Goal: Navigation & Orientation: Find specific page/section

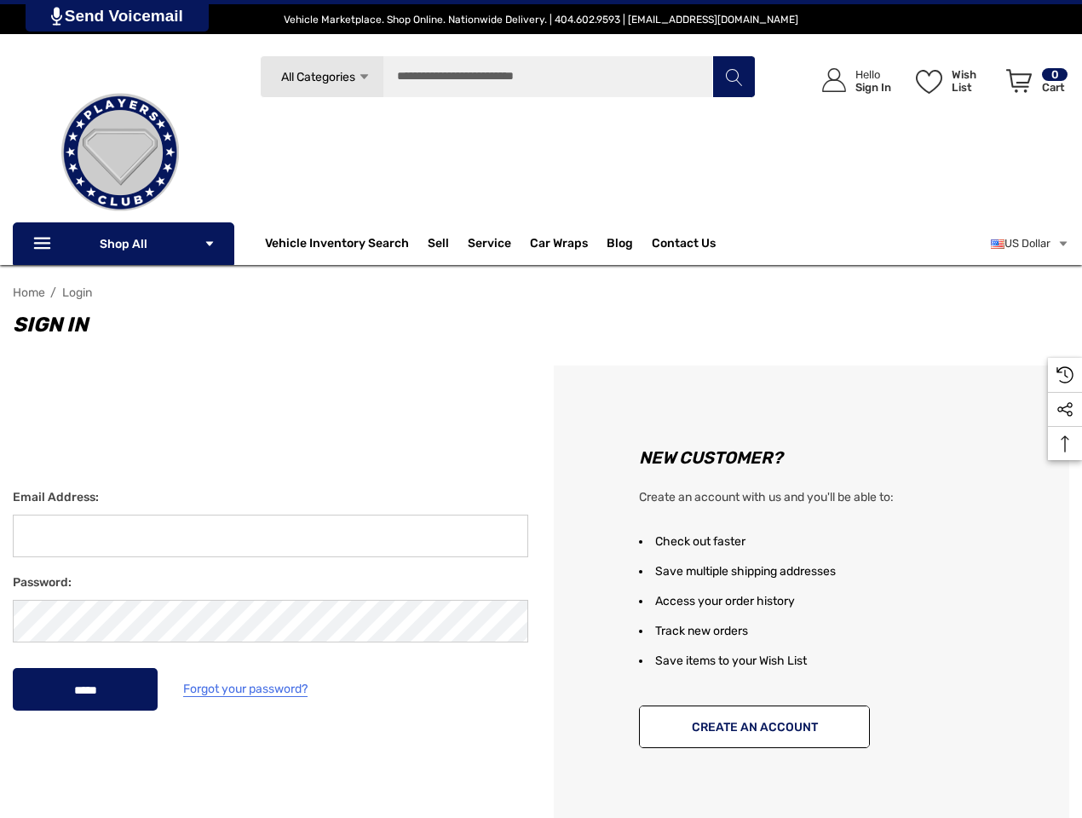
click at [541, 409] on div "New Customer? Create an account with us and you'll be able to: Check out faster…" at bounding box center [811, 600] width 541 height 469
click at [321, 77] on span "All Categories" at bounding box center [318, 77] width 74 height 14
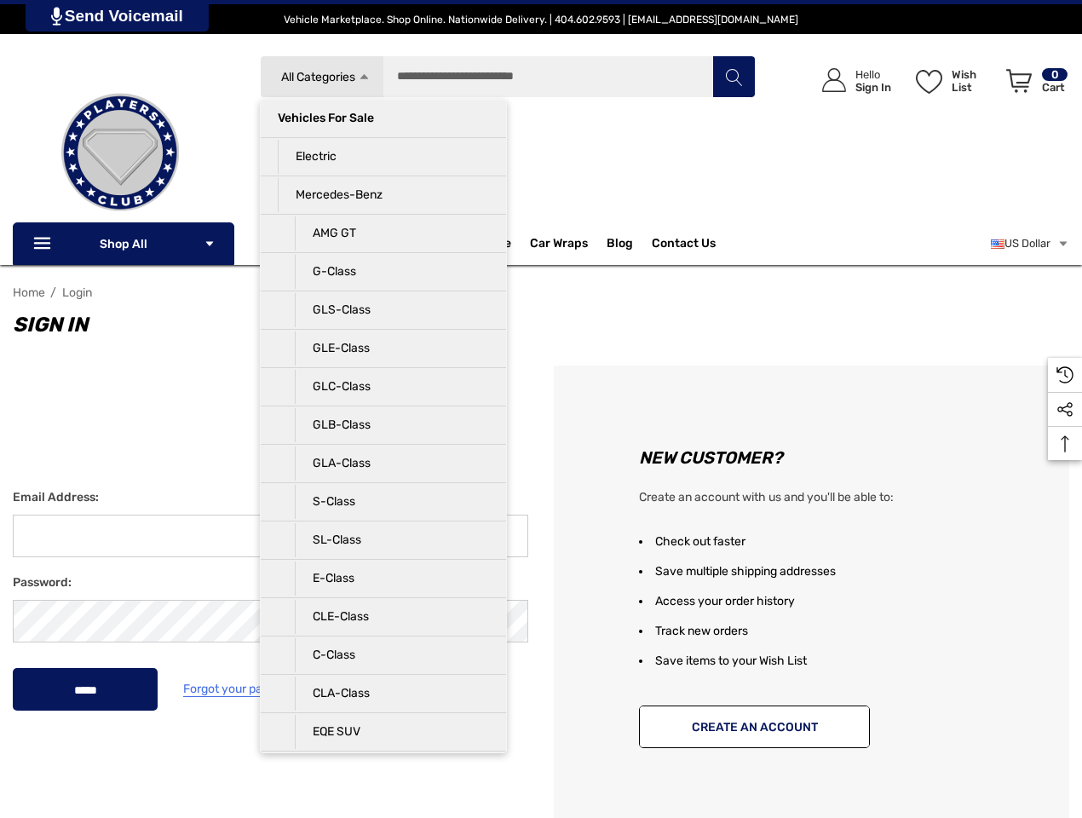
click at [383, 135] on div "Search All Categories Icon Arrow Down Icon Arrow Down Icon Arrow Up Icon Arrow …" at bounding box center [508, 146] width 496 height 182
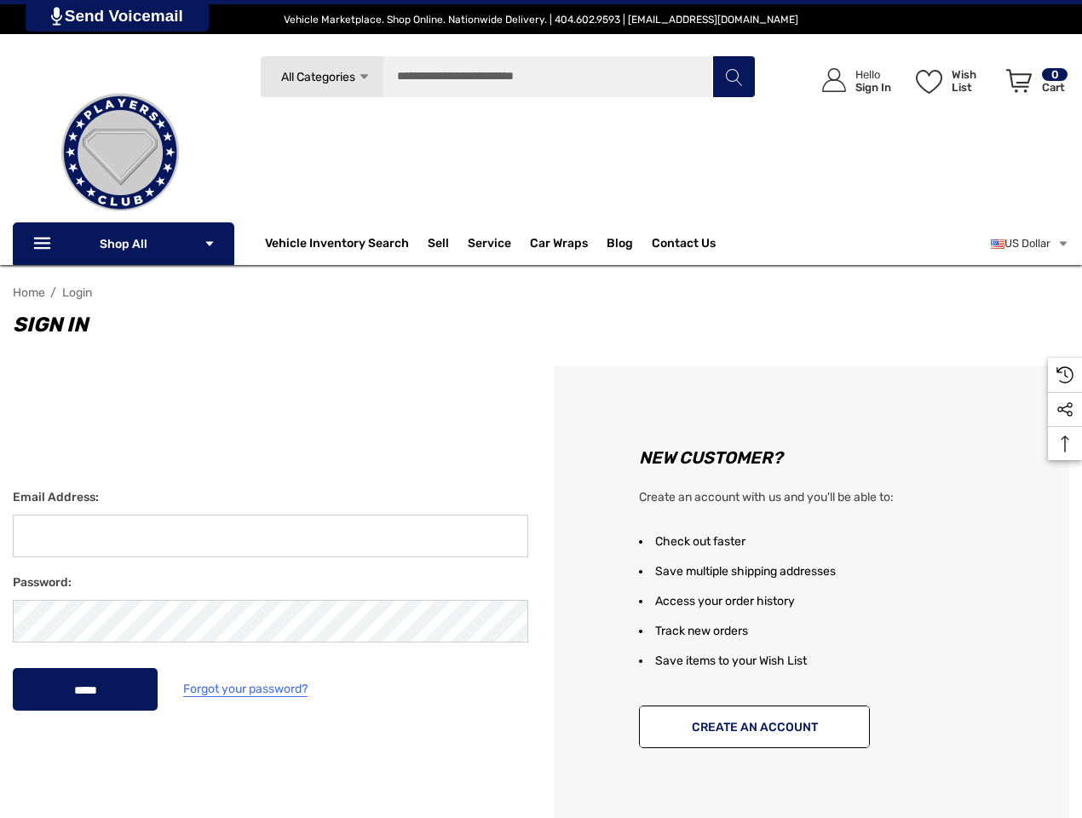
click at [383, 174] on p "Electric" at bounding box center [383, 174] width 211 height 34
click at [383, 212] on p "Mercedes-Benz" at bounding box center [383, 212] width 211 height 34
click at [508, 77] on input "Search" at bounding box center [508, 76] width 496 height 43
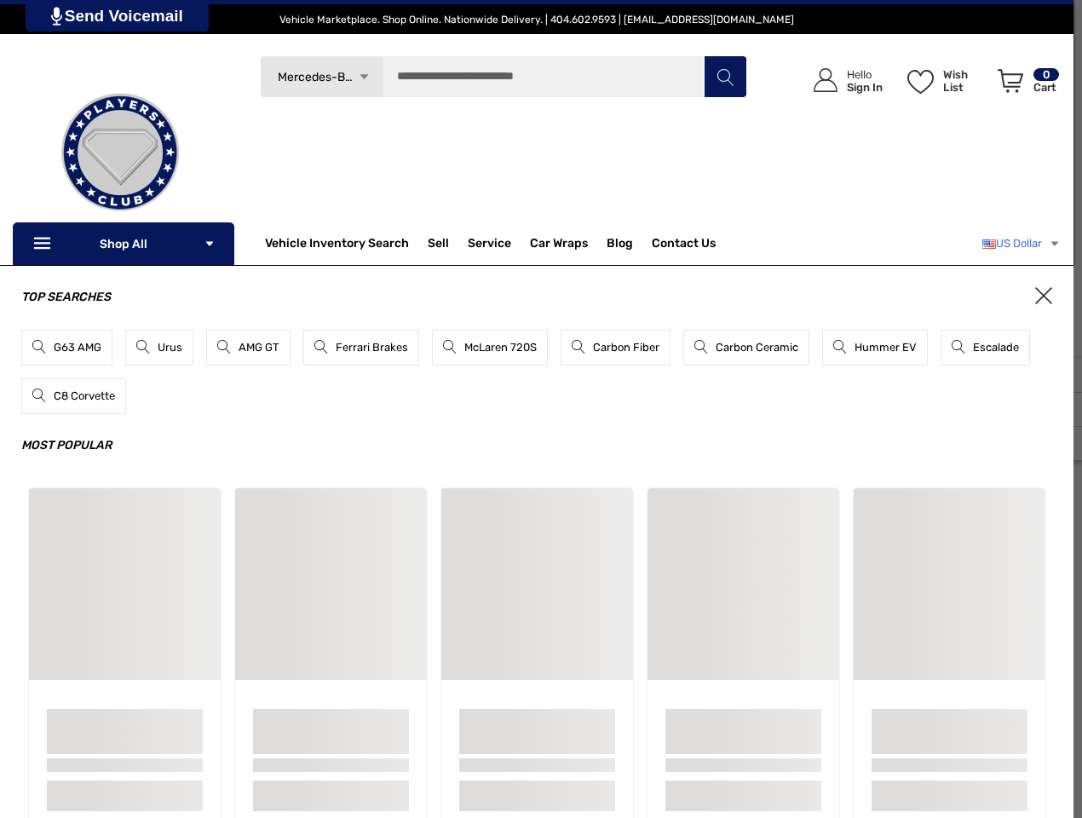
click at [1028, 244] on link "US Dollar" at bounding box center [1021, 244] width 78 height 34
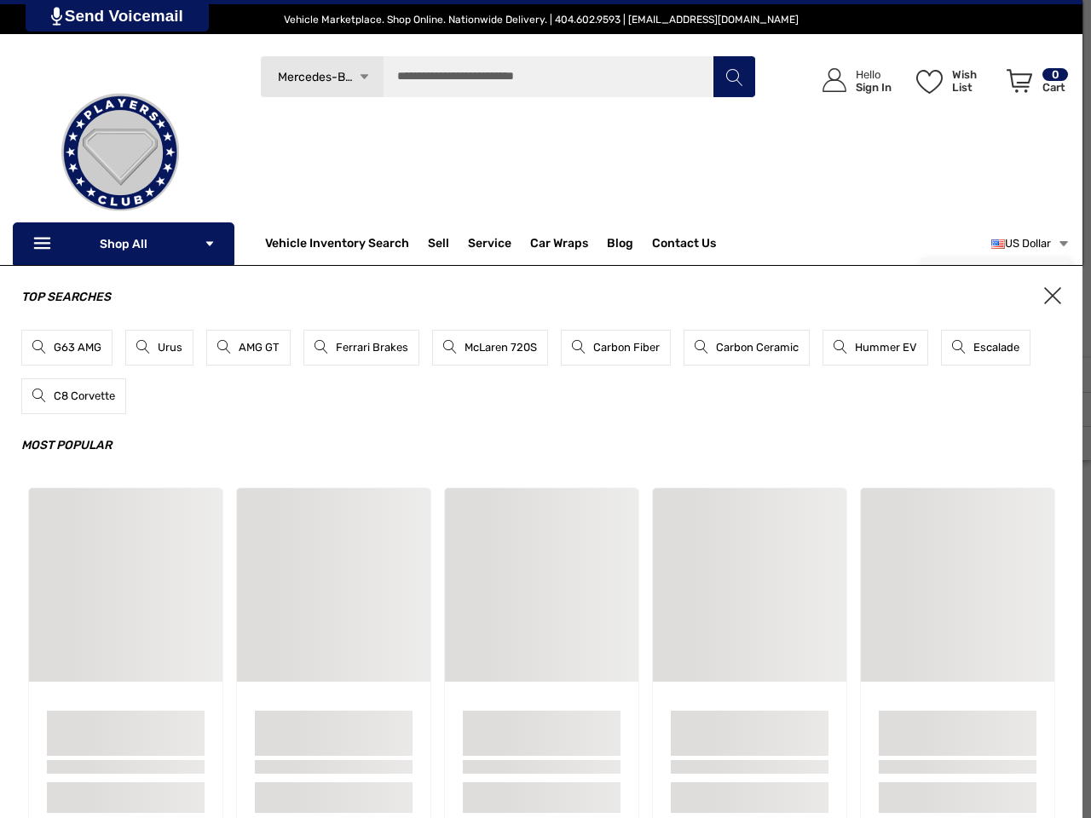
click at [1065, 443] on div "Top Searches G63 AMG Urus AMG GT Ferrari Brakes McLaren 720S Carbon Fiber Carbo…" at bounding box center [541, 563] width 1082 height 596
click at [119, 15] on link "Send Voicemail" at bounding box center [117, 16] width 183 height 32
